Goal: Task Accomplishment & Management: Use online tool/utility

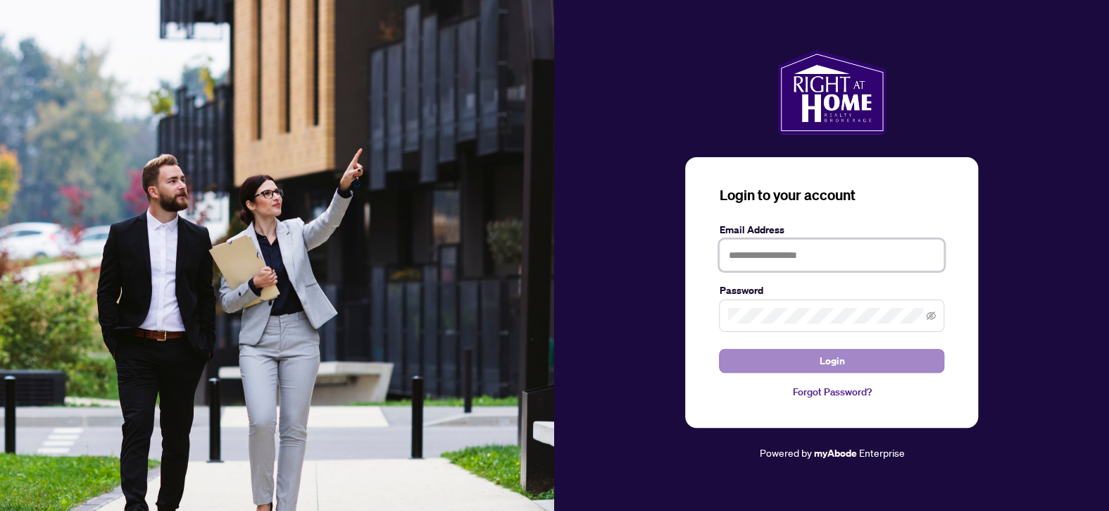
type input "**********"
click at [826, 361] on span "Login" at bounding box center [831, 360] width 25 height 23
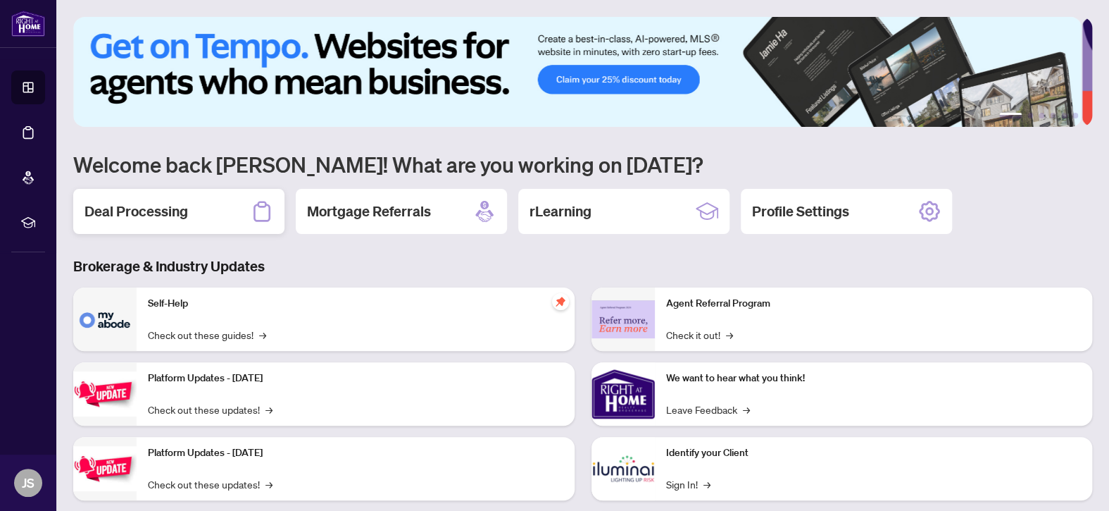
click at [131, 215] on h2 "Deal Processing" at bounding box center [137, 211] width 104 height 20
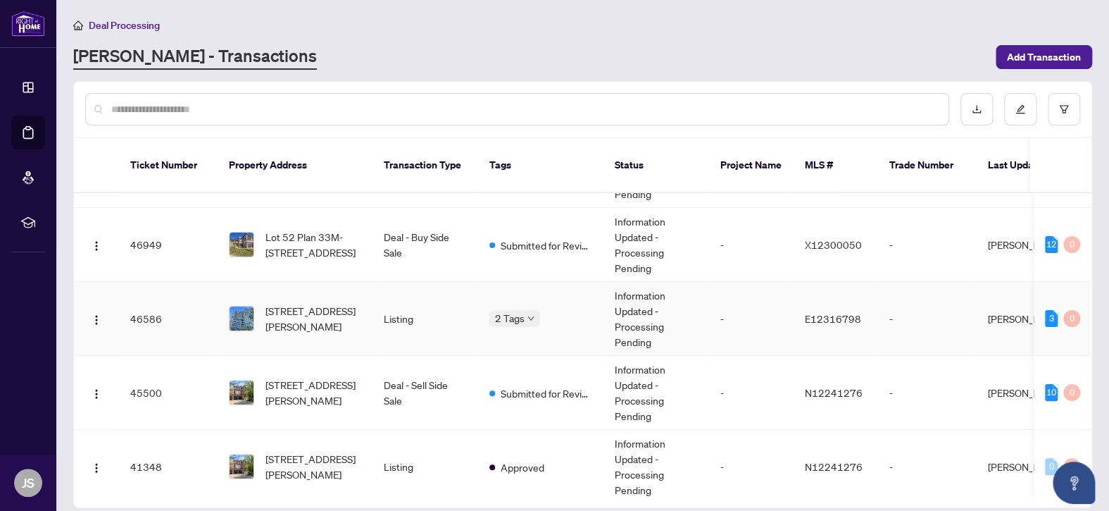
scroll to position [141, 0]
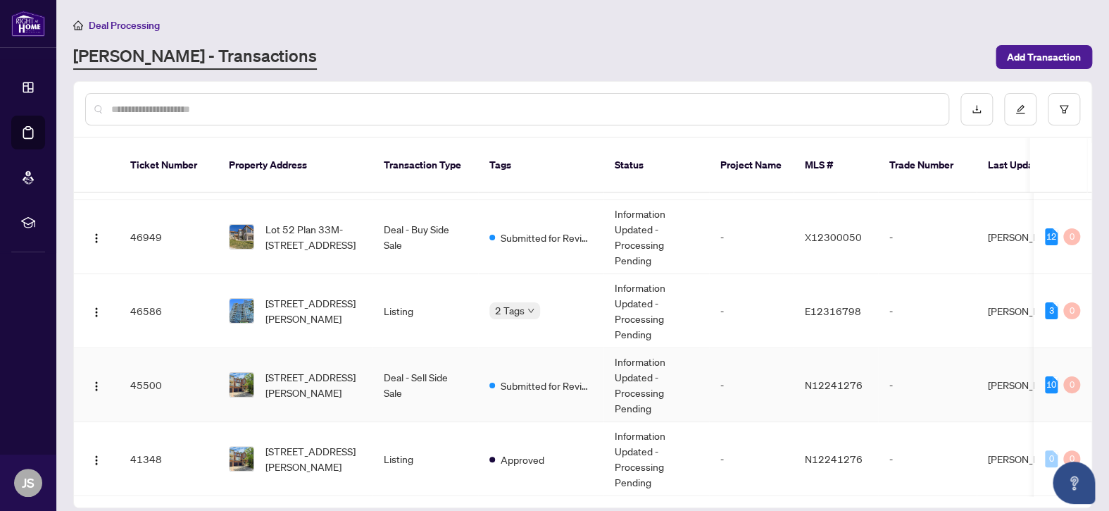
click at [182, 371] on td "45500" at bounding box center [168, 385] width 99 height 74
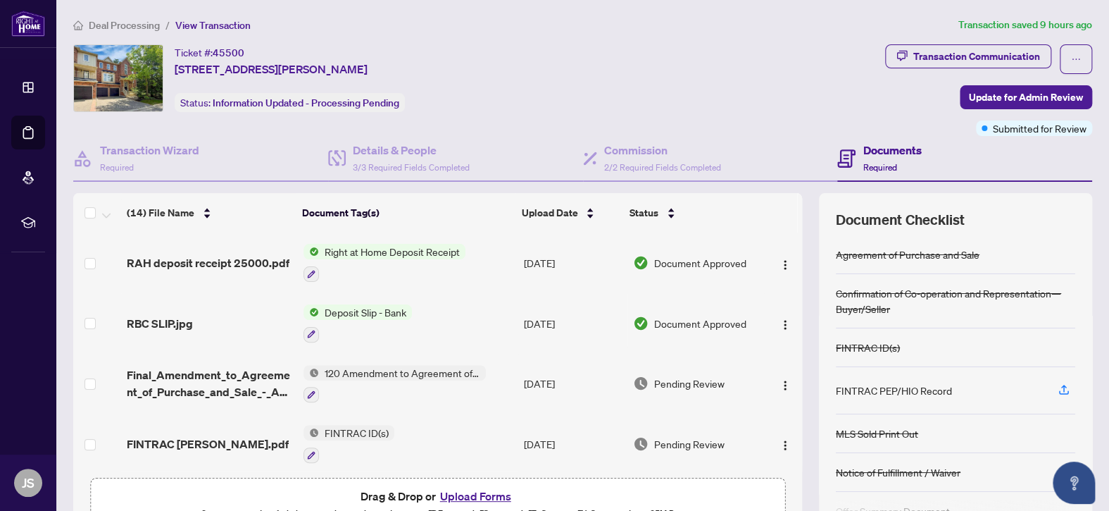
click at [349, 247] on span "Right at Home Deposit Receipt" at bounding box center [392, 251] width 146 height 15
click at [345, 321] on span "Right at Home Deposit Receipt" at bounding box center [387, 318] width 146 height 15
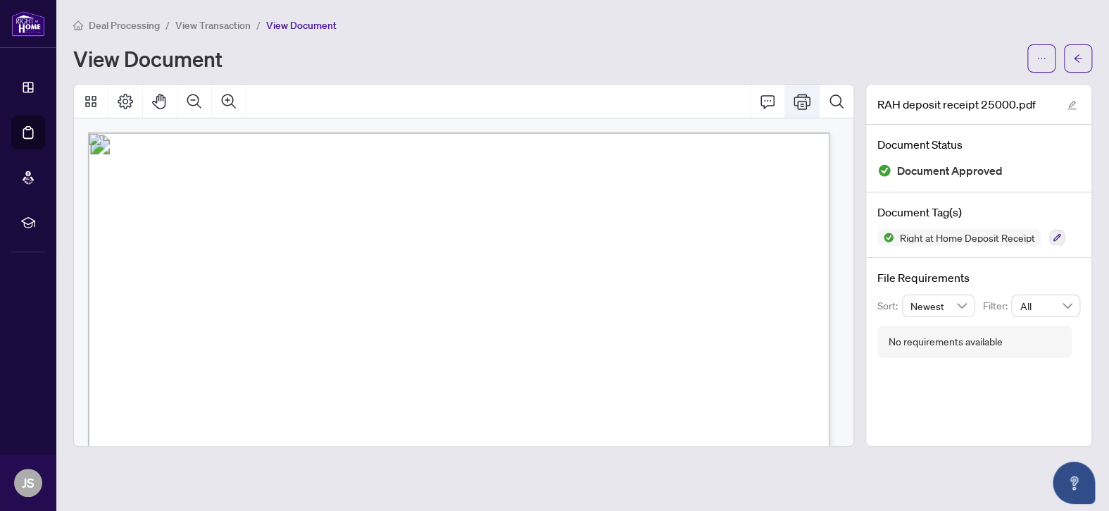
click at [797, 104] on icon "Print" at bounding box center [802, 101] width 17 height 15
